Goal: Information Seeking & Learning: Learn about a topic

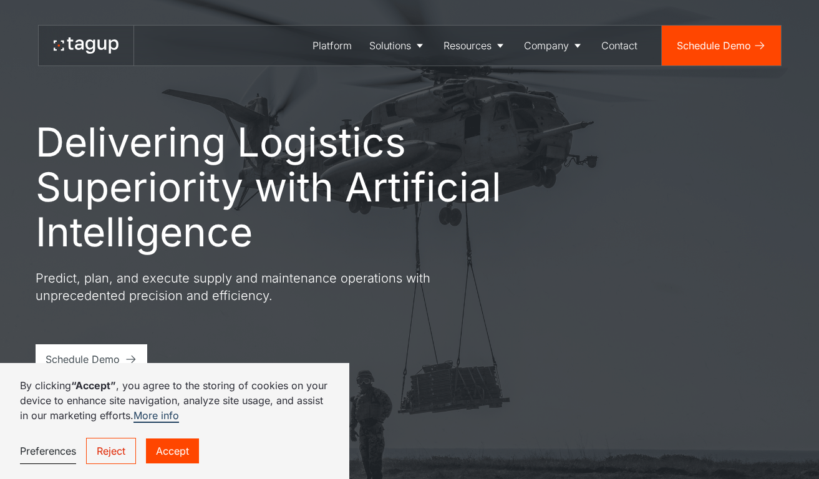
click at [186, 453] on link "Accept" at bounding box center [172, 450] width 53 height 25
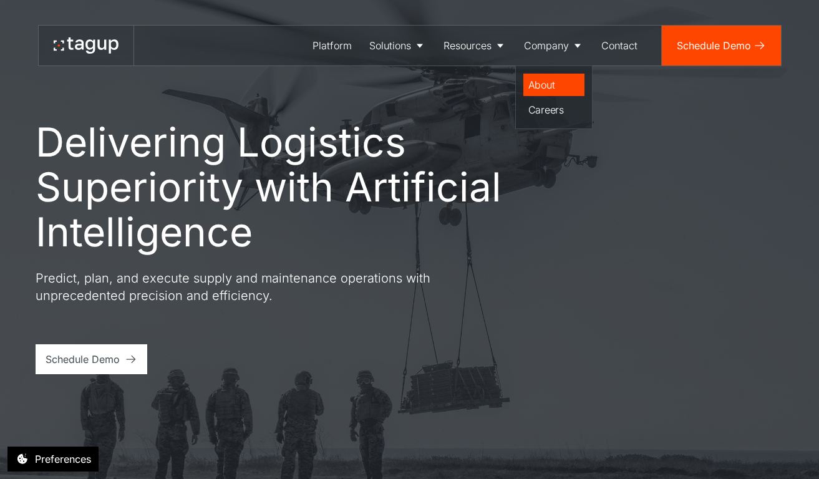
click at [545, 89] on div "About" at bounding box center [553, 84] width 51 height 15
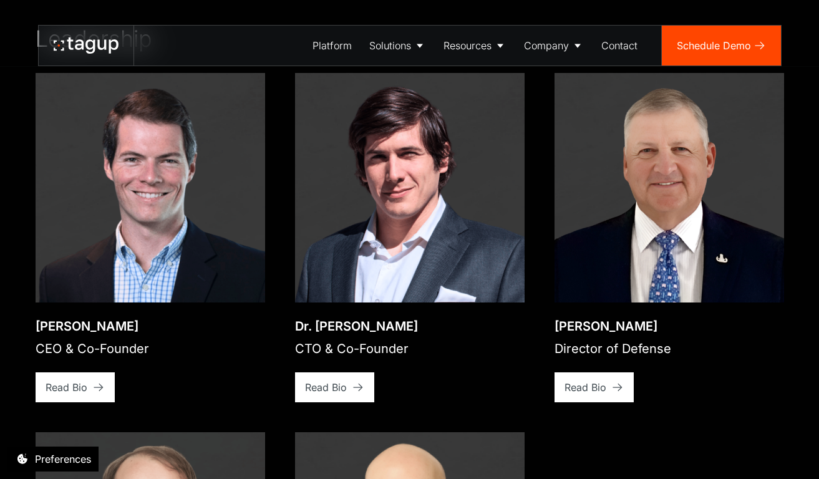
scroll to position [1827, 0]
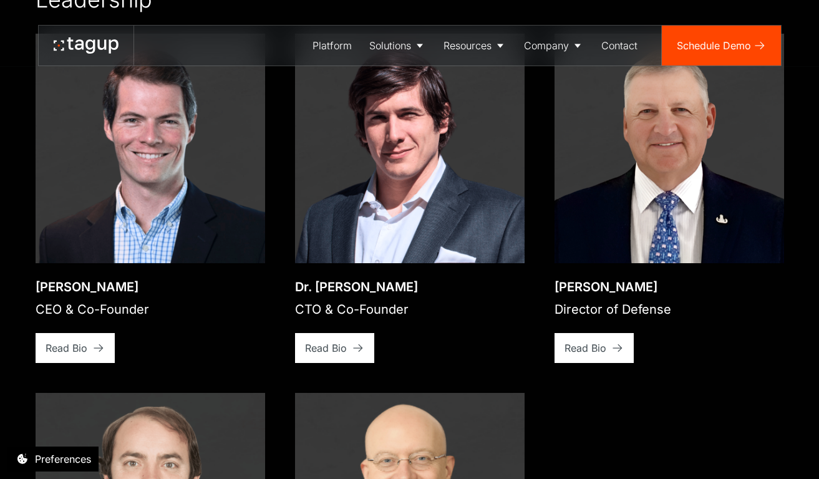
click at [265, 241] on img at bounding box center [150, 148] width 229 height 229
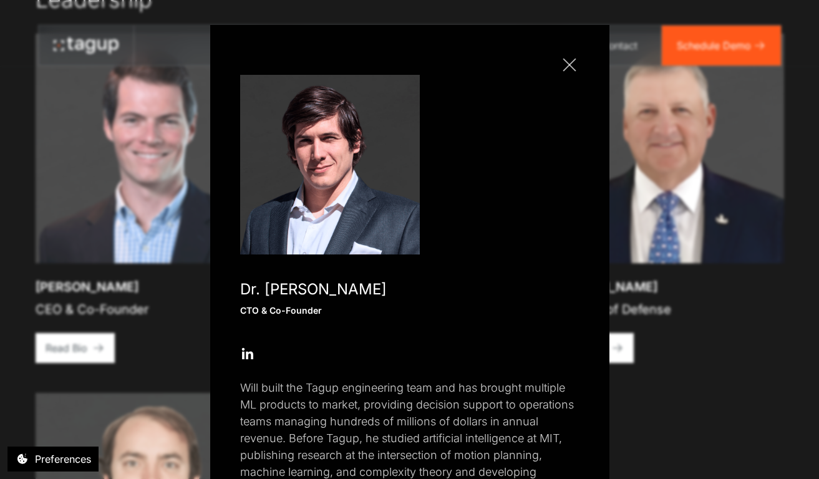
click at [218, 253] on div "Close popup Dr. Will Vega-Brown CTO & Co-Founder Open Open Twitter profile Send…" at bounding box center [409, 301] width 399 height 552
click at [210, 275] on div "Close popup Dr. Will Vega-Brown CTO & Co-Founder Open Open Twitter profile Send…" at bounding box center [409, 301] width 399 height 552
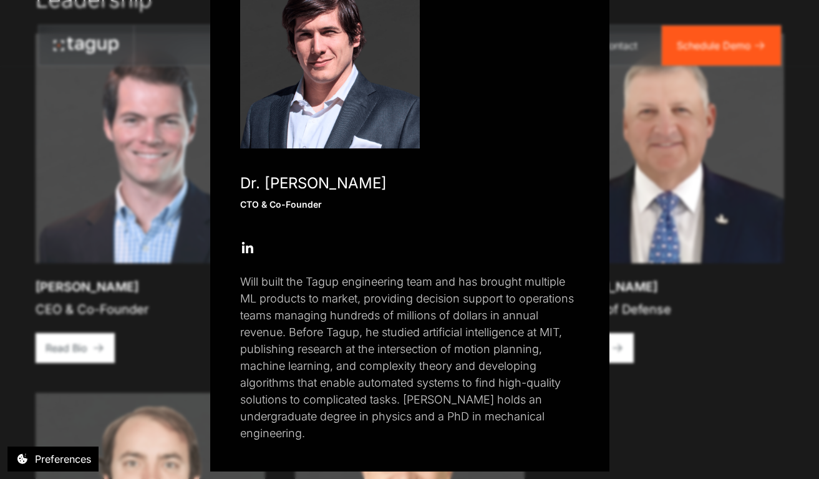
click at [634, 104] on div "Close popup Dr. Will Vega-Brown CTO & Co-Founder Open Open Twitter profile Send…" at bounding box center [409, 239] width 819 height 479
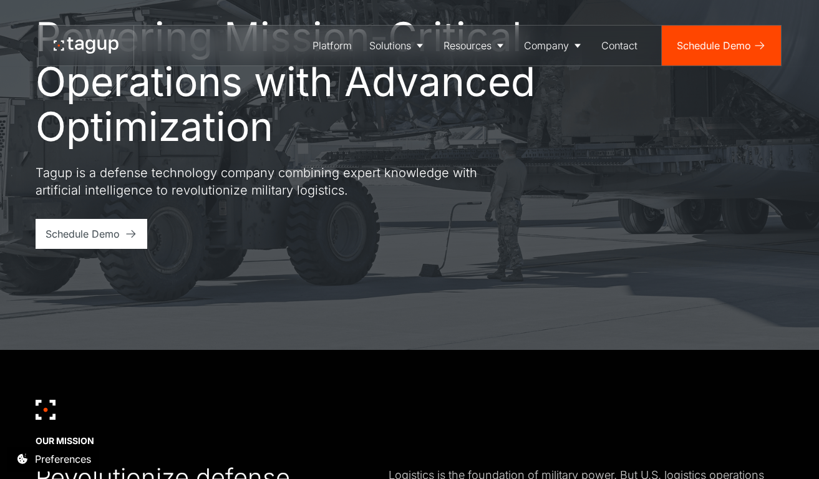
scroll to position [0, 0]
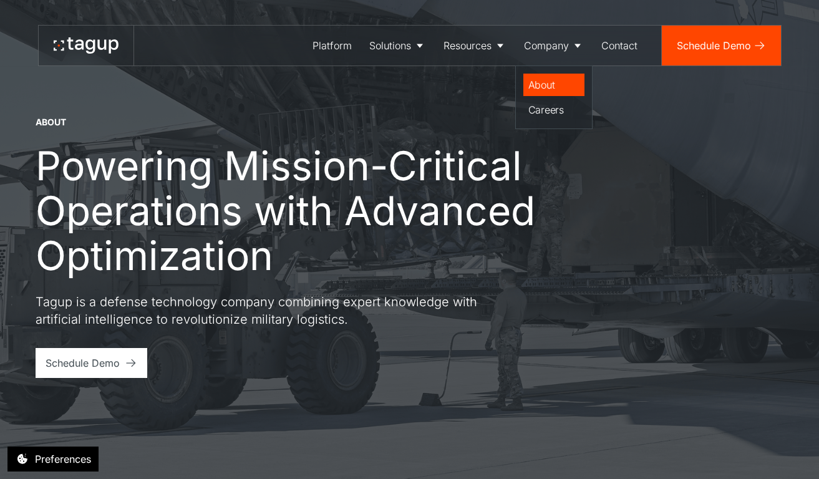
click at [536, 74] on link "About" at bounding box center [553, 85] width 61 height 22
click at [544, 112] on div "Careers" at bounding box center [553, 109] width 51 height 15
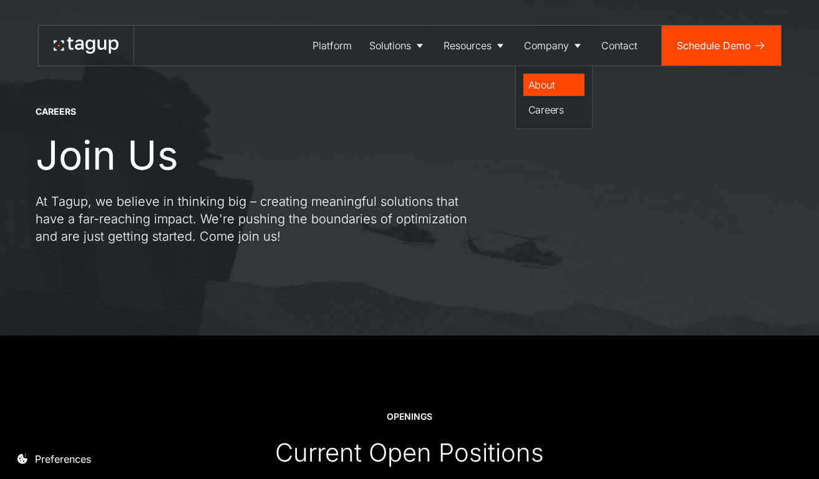
click at [539, 82] on div "About" at bounding box center [553, 84] width 51 height 15
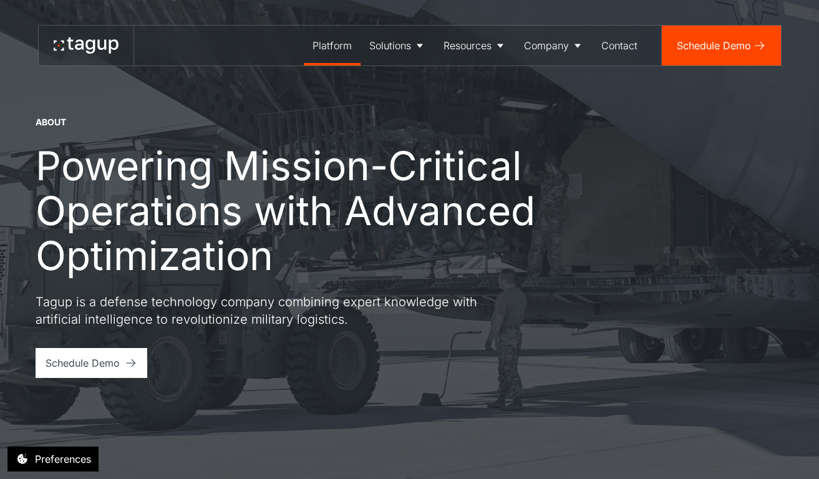
click at [323, 44] on div "Platform" at bounding box center [331, 45] width 39 height 15
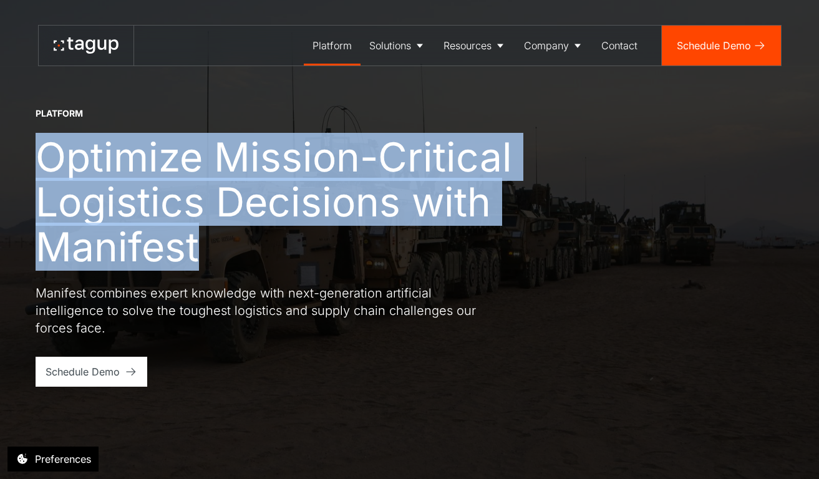
drag, startPoint x: 254, startPoint y: 251, endPoint x: 44, endPoint y: 151, distance: 232.6
click at [44, 150] on h1 "Optimize Mission-Critical Logistics Decisions with Manifest" at bounding box center [298, 202] width 524 height 135
copy h1 "Optimize Mission-Critical Logistics Decisions with Manifest"
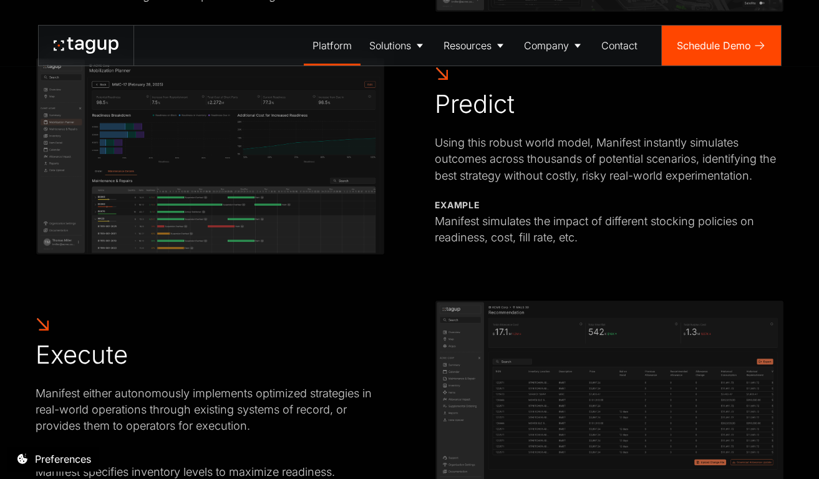
scroll to position [1370, 0]
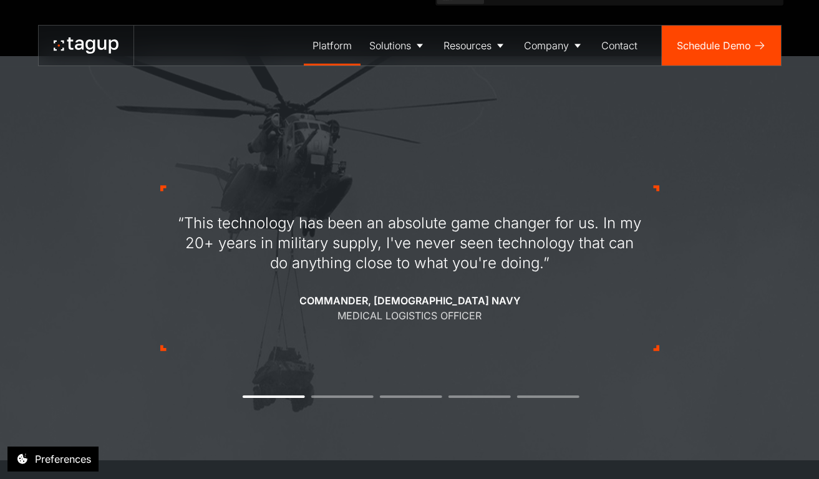
click at [88, 41] on icon at bounding box center [89, 46] width 9 height 14
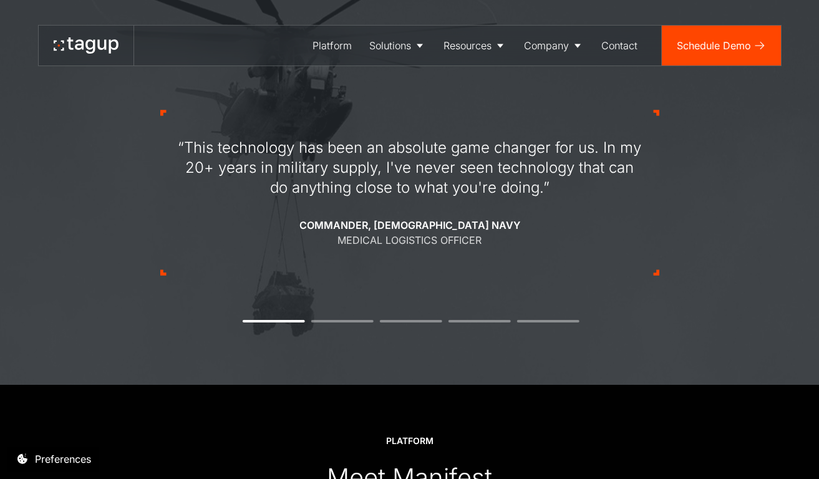
scroll to position [1566, 0]
